Goal: Task Accomplishment & Management: Manage account settings

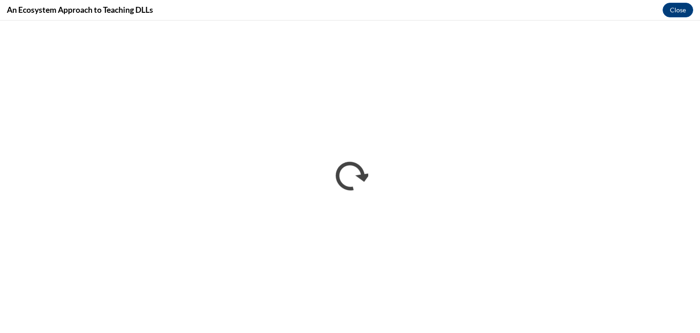
scroll to position [566, 0]
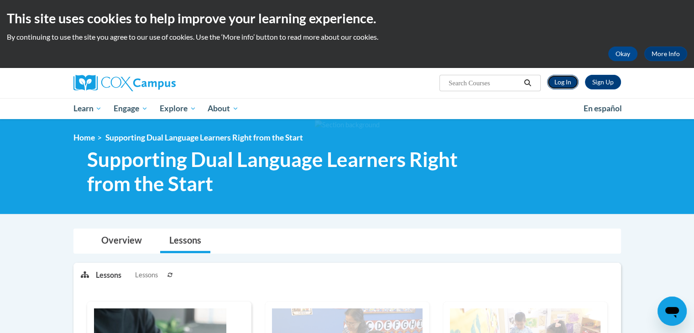
click at [562, 81] on link "Log In" at bounding box center [562, 82] width 31 height 15
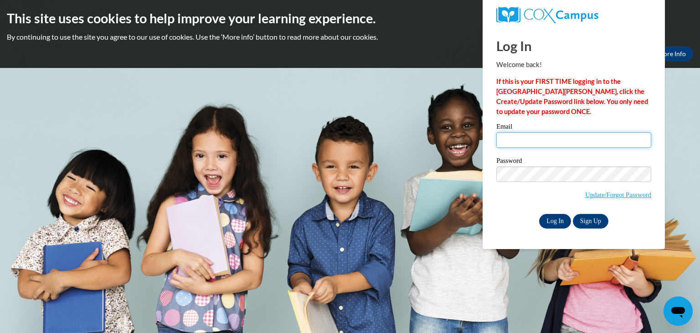
type input "kpulido@berkhs.org"
click at [551, 221] on input "Log In" at bounding box center [555, 221] width 32 height 15
